Goal: Task Accomplishment & Management: Complete application form

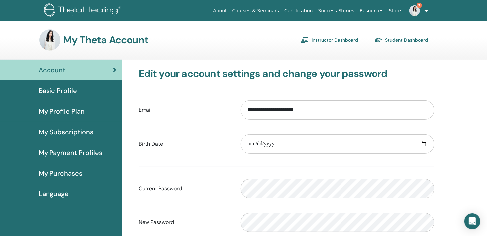
click at [351, 42] on link "Instructor Dashboard" at bounding box center [329, 40] width 57 height 11
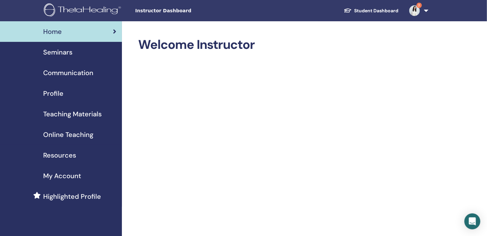
click at [65, 52] on span "Seminars" at bounding box center [57, 52] width 29 height 10
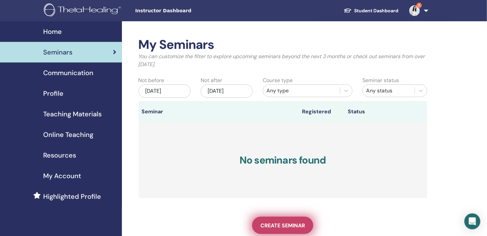
click at [282, 231] on link "Create seminar" at bounding box center [282, 225] width 61 height 17
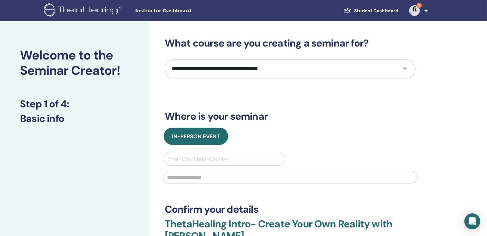
click at [291, 65] on select "**********" at bounding box center [290, 68] width 251 height 19
select select "*"
click at [165, 59] on select "**********" at bounding box center [290, 68] width 251 height 19
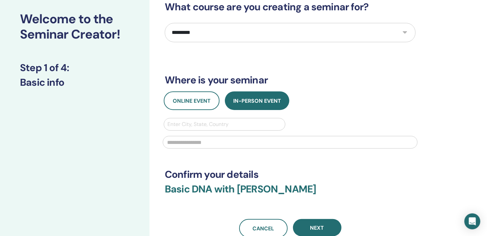
scroll to position [37, 0]
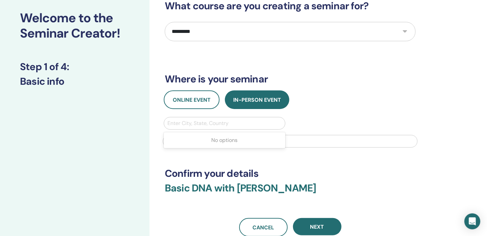
click at [183, 122] on div at bounding box center [224, 123] width 114 height 9
click at [185, 124] on div at bounding box center [224, 123] width 114 height 9
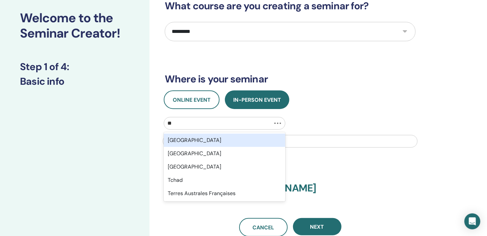
type input "***"
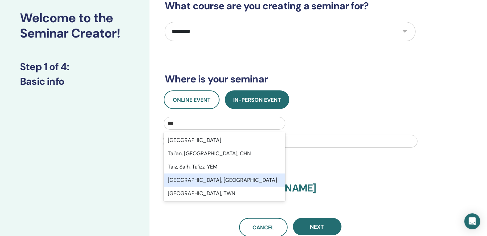
click at [195, 179] on div "Taipei City, TWN" at bounding box center [225, 179] width 122 height 13
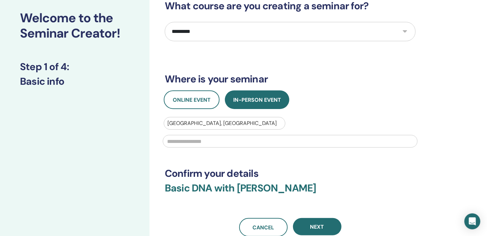
click at [195, 140] on input "text" at bounding box center [290, 141] width 255 height 13
click at [190, 141] on input "text" at bounding box center [290, 141] width 255 height 13
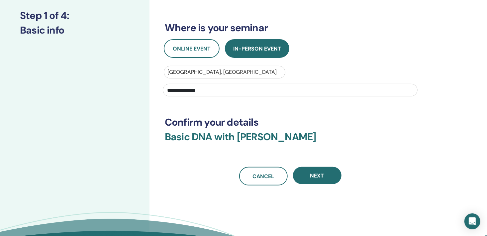
scroll to position [90, 0]
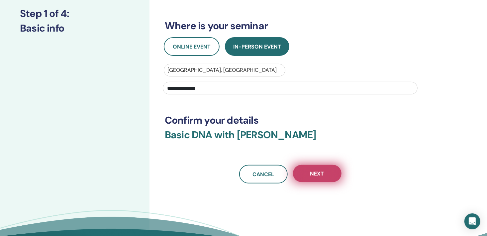
type input "**********"
click at [317, 172] on span "Next" at bounding box center [317, 173] width 14 height 7
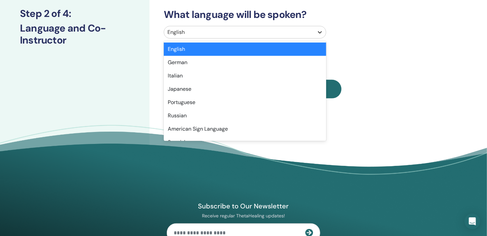
click at [322, 31] on icon at bounding box center [320, 32] width 7 height 7
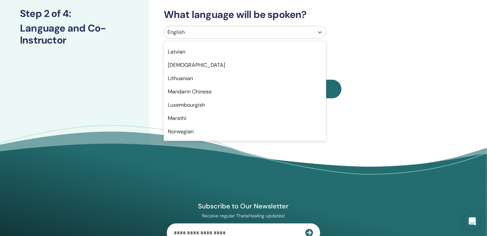
scroll to position [358, 0]
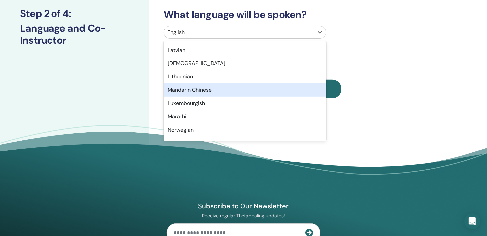
click at [264, 93] on div "Mandarin Chinese" at bounding box center [245, 89] width 162 height 13
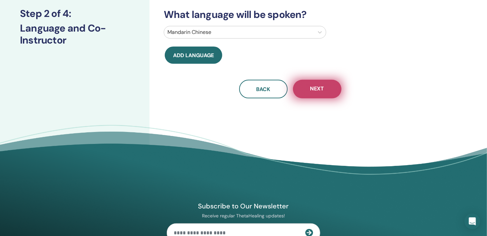
click at [306, 89] on button "Next" at bounding box center [317, 89] width 49 height 19
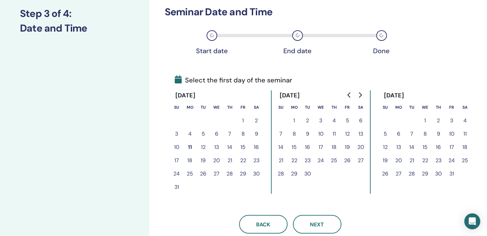
click at [243, 149] on button "15" at bounding box center [243, 147] width 13 height 13
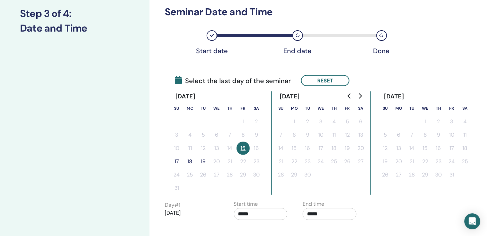
click at [175, 163] on button "17" at bounding box center [176, 161] width 13 height 13
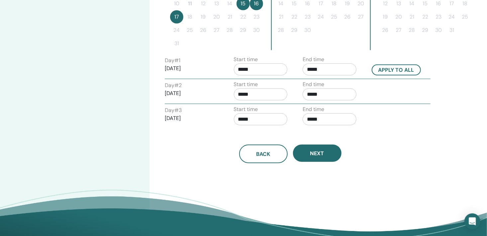
scroll to position [237, 0]
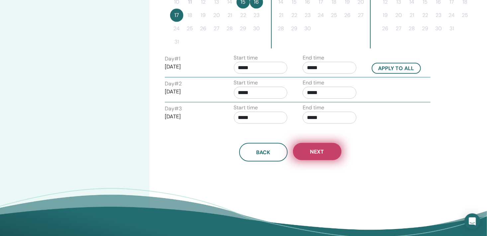
click at [310, 153] on button "Next" at bounding box center [317, 151] width 49 height 17
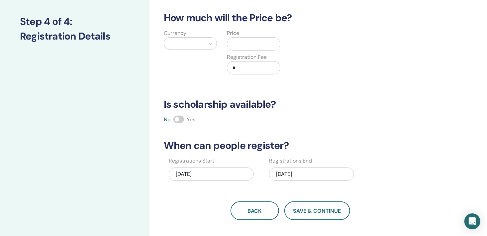
scroll to position [0, 0]
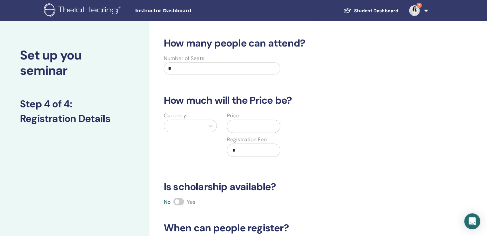
click at [176, 70] on input "*" at bounding box center [222, 68] width 117 height 12
type input "**"
click at [211, 127] on icon at bounding box center [210, 126] width 7 height 7
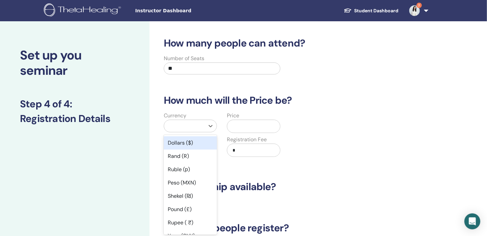
click at [202, 143] on div "Dollars ($)" at bounding box center [190, 142] width 53 height 13
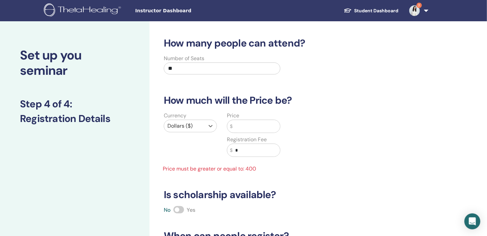
click at [251, 130] on input "text" at bounding box center [257, 126] width 48 height 13
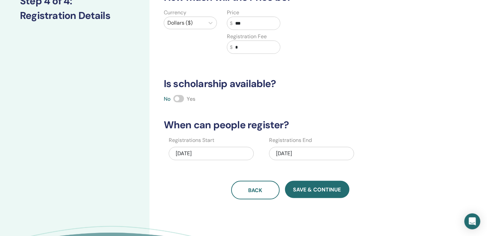
scroll to position [102, 0]
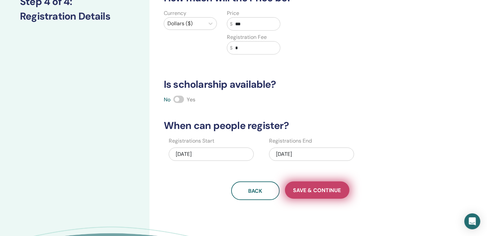
type input "***"
click at [312, 191] on span "Save & Continue" at bounding box center [317, 190] width 48 height 7
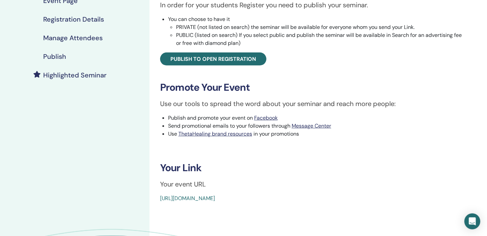
scroll to position [125, 0]
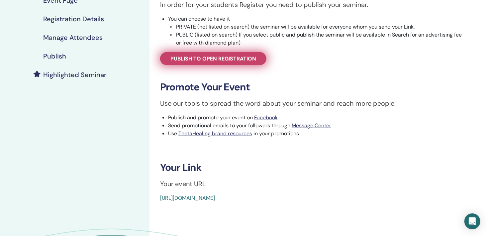
click at [204, 59] on span "Publish to open registration" at bounding box center [213, 58] width 86 height 7
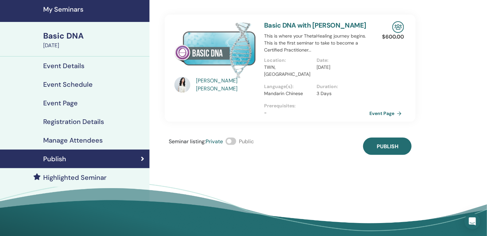
scroll to position [22, 0]
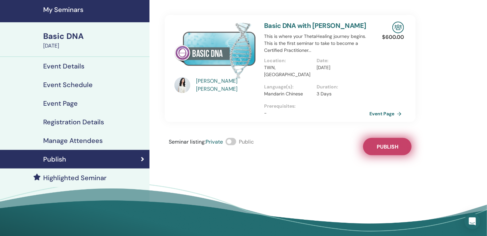
click at [387, 146] on span "Publish" at bounding box center [388, 146] width 22 height 7
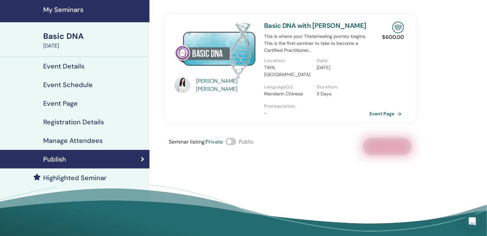
click at [234, 144] on span at bounding box center [231, 141] width 11 height 7
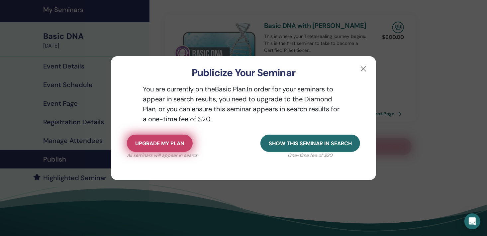
click at [183, 144] on span "Upgrade my plan" at bounding box center [159, 143] width 49 height 7
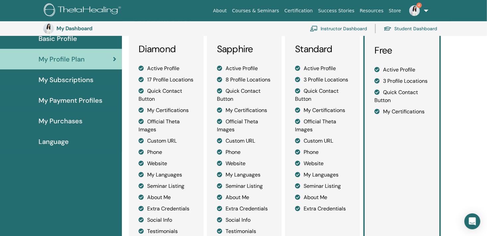
scroll to position [66, 0]
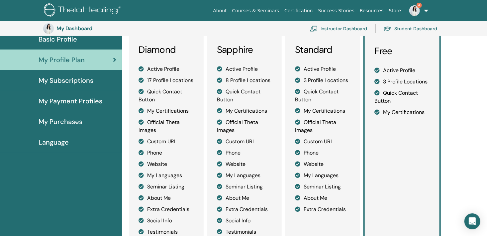
click at [160, 104] on li "Quick Contact Button" at bounding box center [166, 96] width 55 height 16
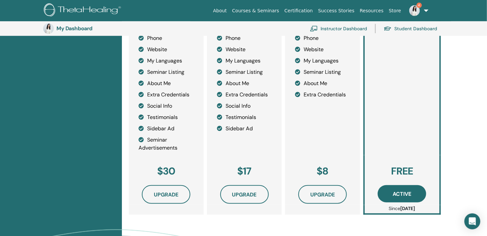
scroll to position [182, 0]
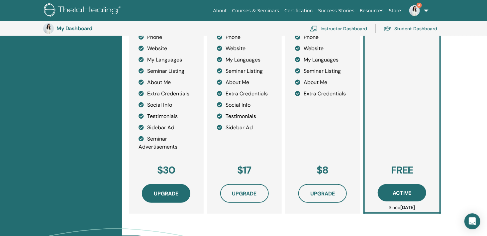
click at [171, 197] on span "Upgrade" at bounding box center [166, 193] width 25 height 7
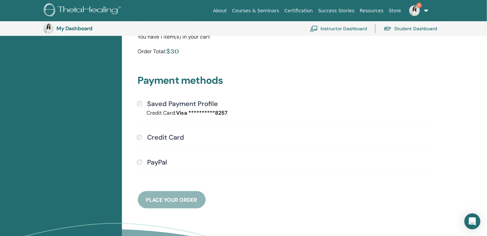
scroll to position [136, 0]
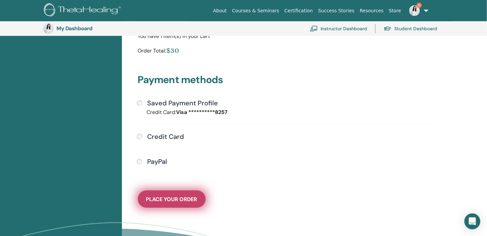
click at [177, 199] on span "Place Your Order" at bounding box center [171, 199] width 51 height 7
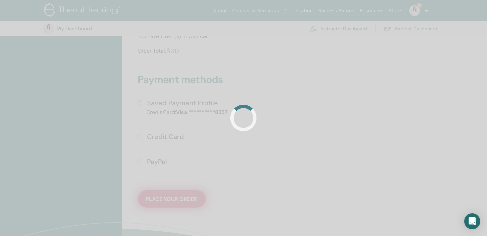
click at [177, 199] on div at bounding box center [243, 118] width 487 height 236
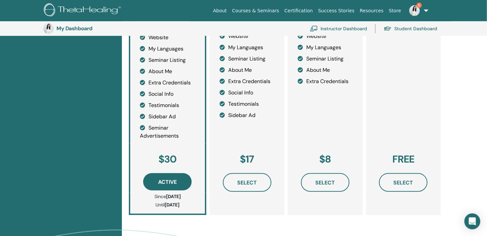
scroll to position [192, 0]
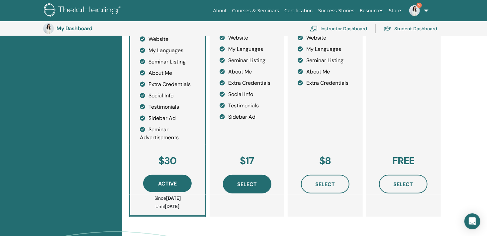
click at [246, 188] on span "Select" at bounding box center [247, 184] width 20 height 7
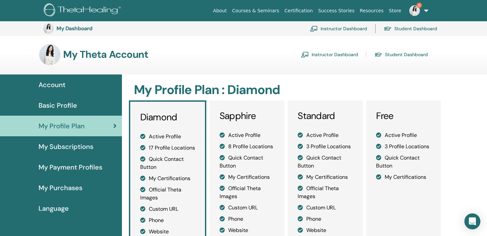
scroll to position [192, 0]
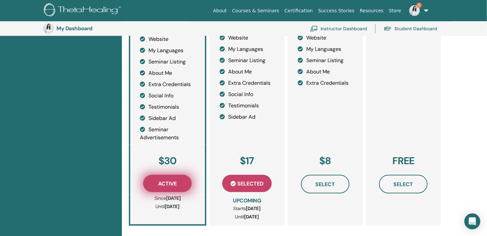
click at [162, 187] on span "Active" at bounding box center [167, 183] width 19 height 7
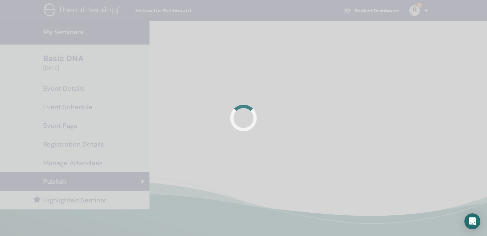
scroll to position [22, 0]
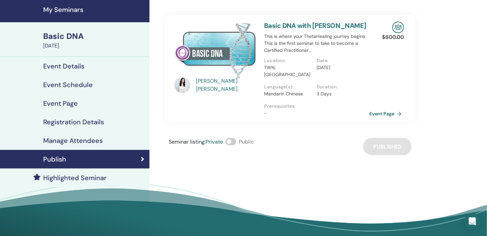
click at [235, 144] on span at bounding box center [231, 141] width 11 height 7
click at [386, 152] on div "Seminar listing : Private Public Published" at bounding box center [290, 146] width 251 height 17
click at [390, 114] on link "Event Page" at bounding box center [387, 114] width 35 height 10
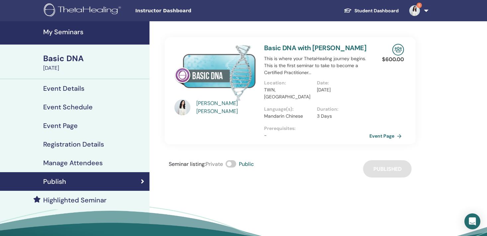
scroll to position [22, 0]
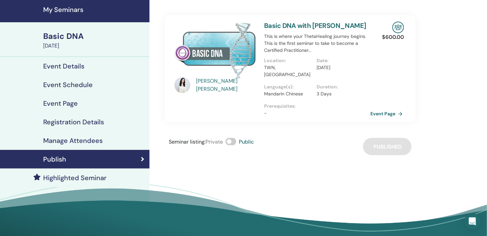
click at [378, 114] on link "Event Page" at bounding box center [387, 114] width 35 height 10
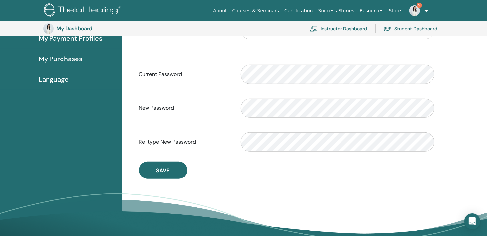
scroll to position [306, 0]
